Goal: Task Accomplishment & Management: Complete application form

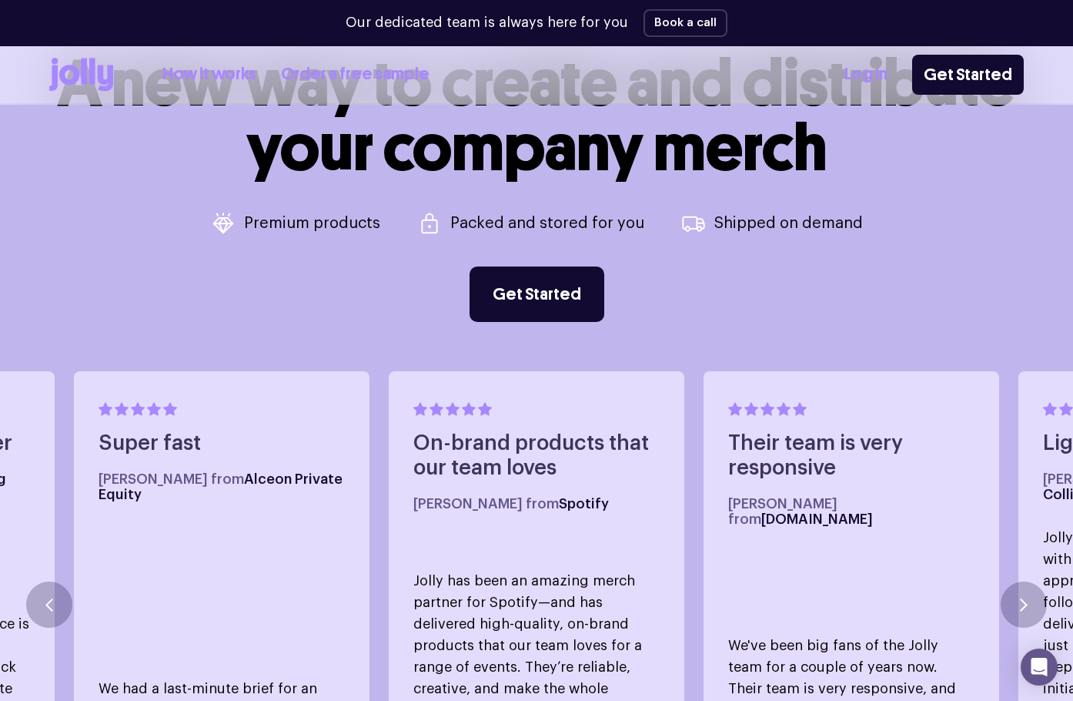
scroll to position [583, 0]
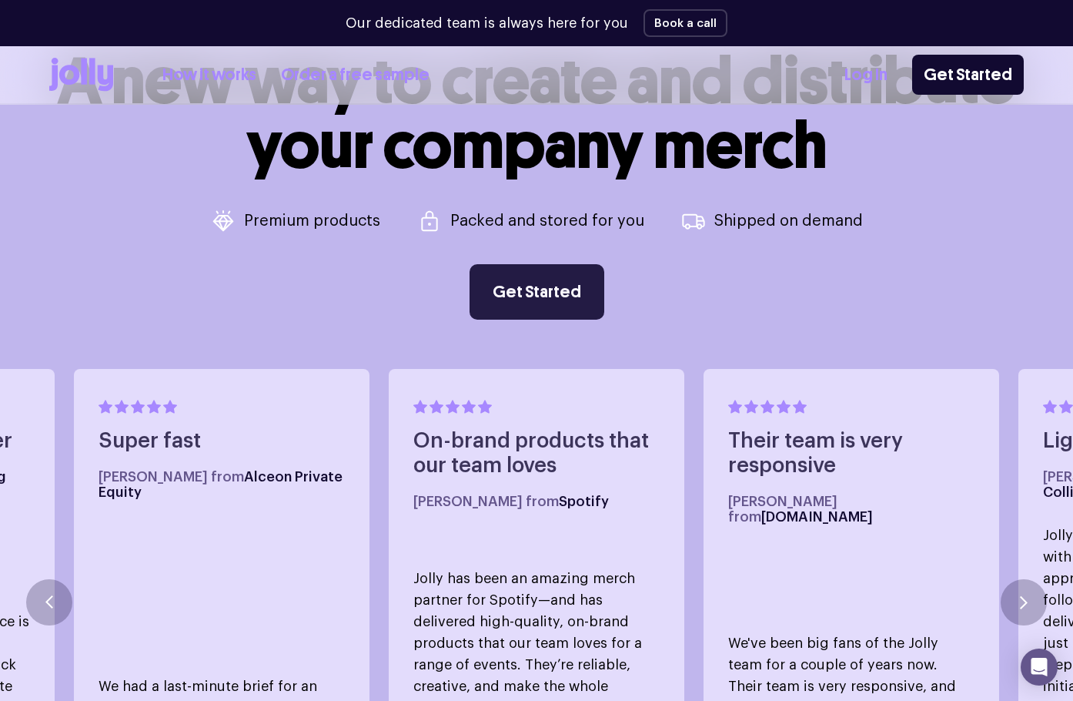
click at [556, 286] on link "Get Started" at bounding box center [537, 291] width 135 height 55
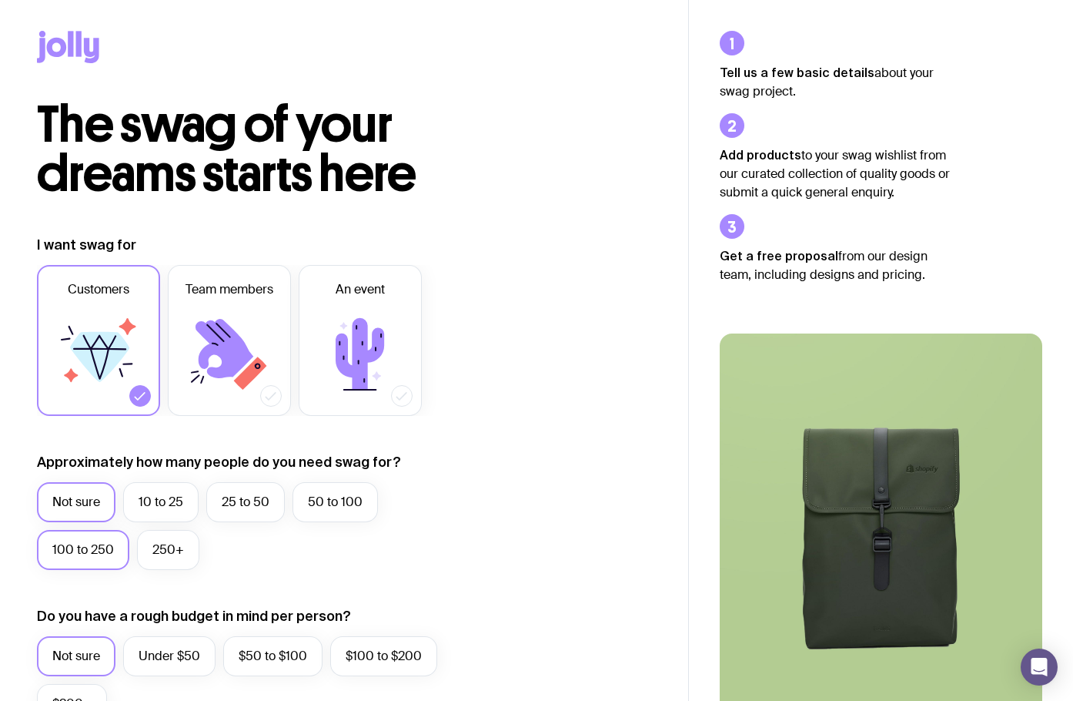
click at [79, 544] on label "100 to 250" at bounding box center [83, 550] width 92 height 40
click at [0, 0] on input "100 to 250" at bounding box center [0, 0] width 0 height 0
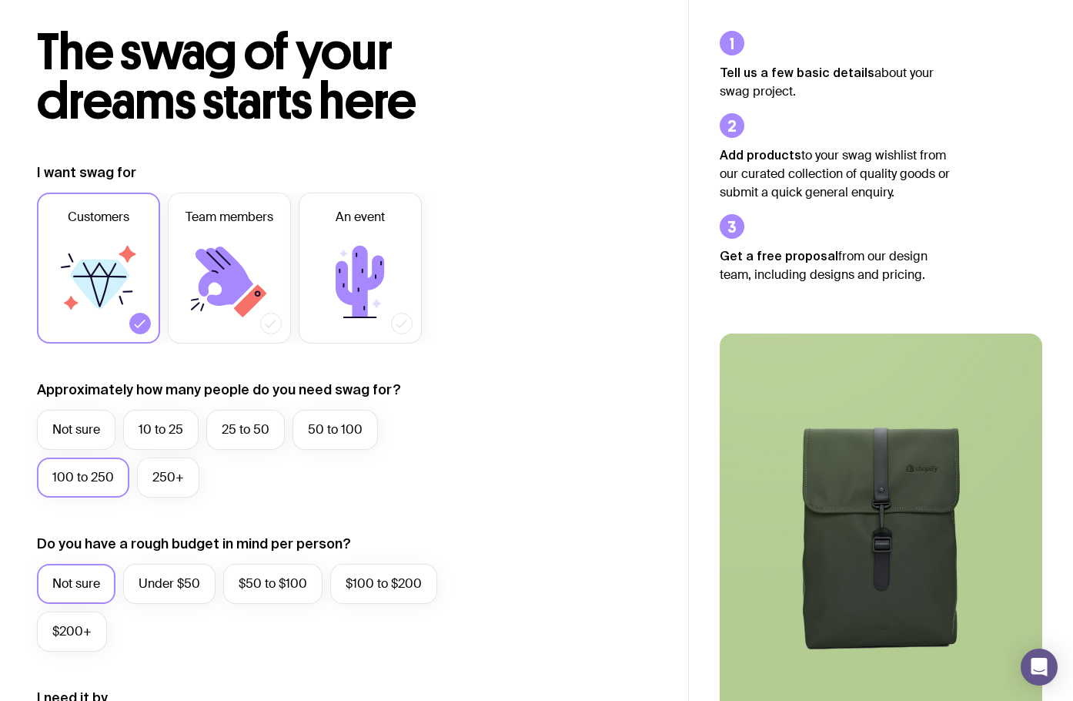
scroll to position [154, 0]
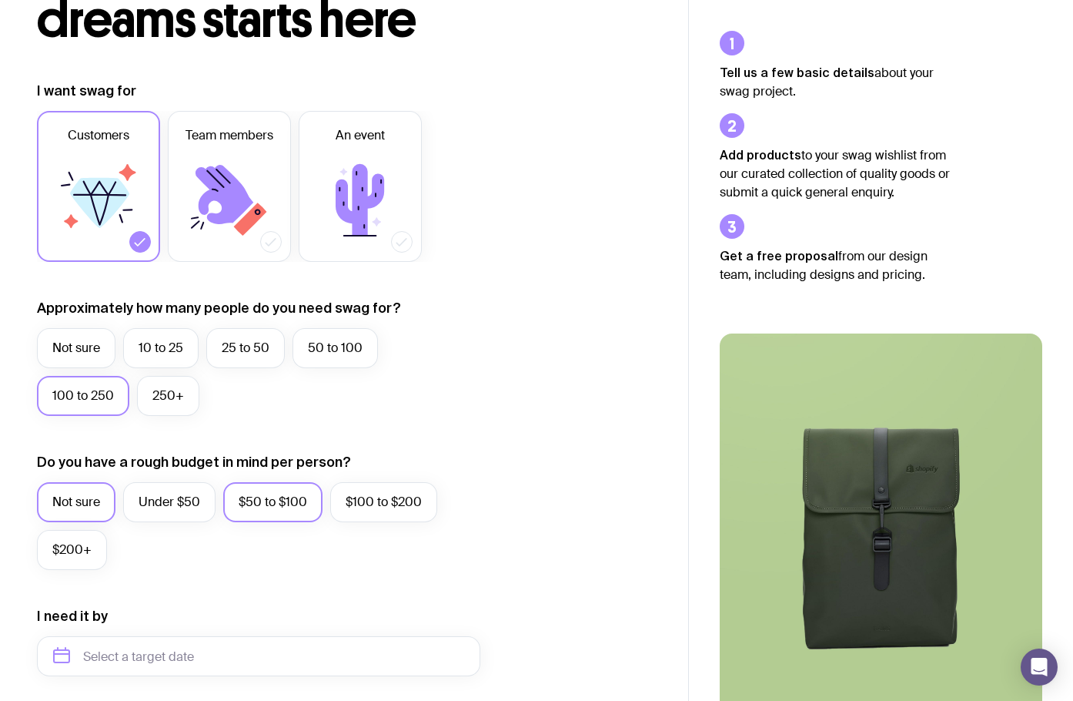
click at [266, 496] on label "$50 to $100" at bounding box center [272, 502] width 99 height 40
click at [0, 0] on input "$50 to $100" at bounding box center [0, 0] width 0 height 0
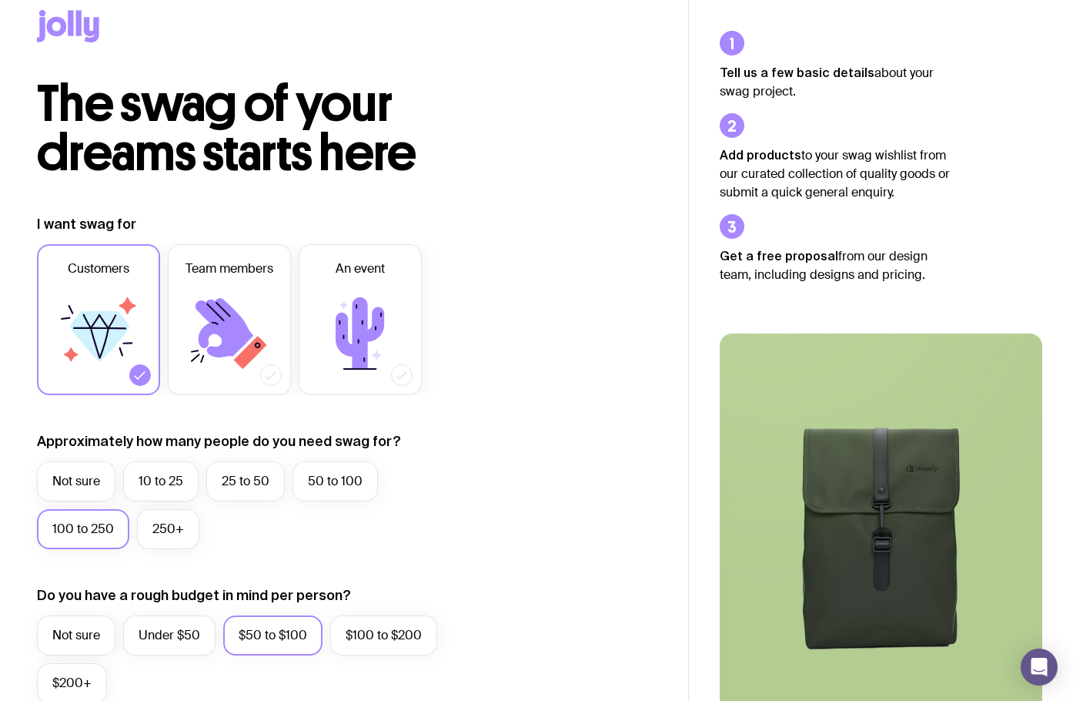
scroll to position [0, 0]
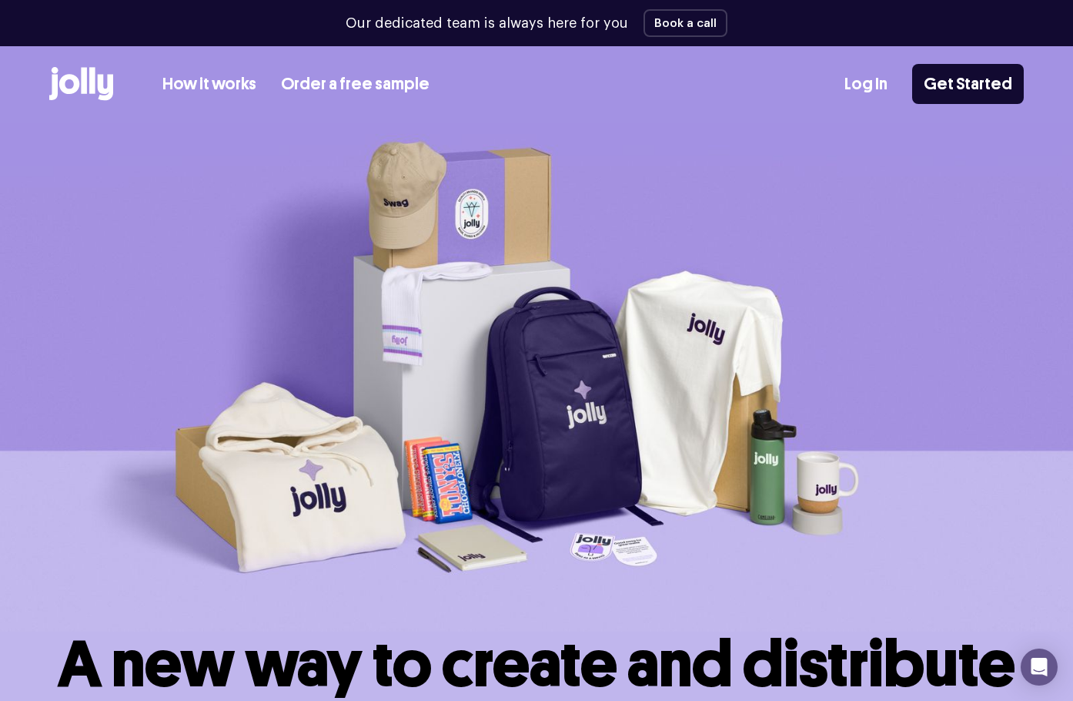
click at [82, 85] on icon at bounding box center [84, 80] width 6 height 26
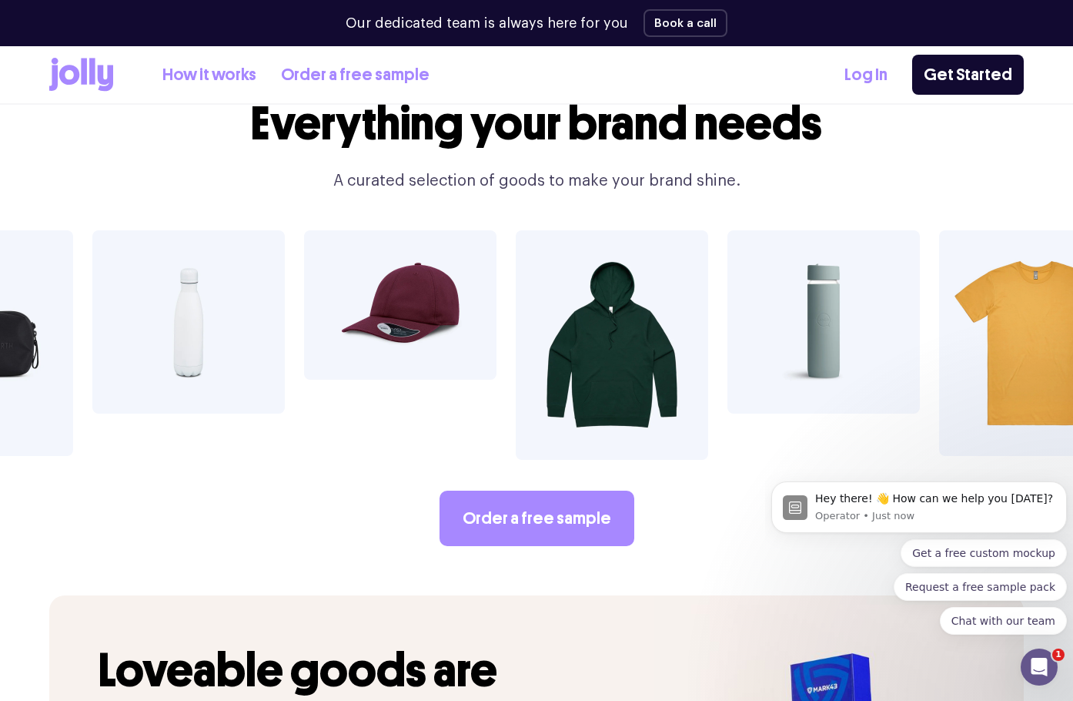
scroll to position [2509, 0]
